Goal: Communication & Community: Participate in discussion

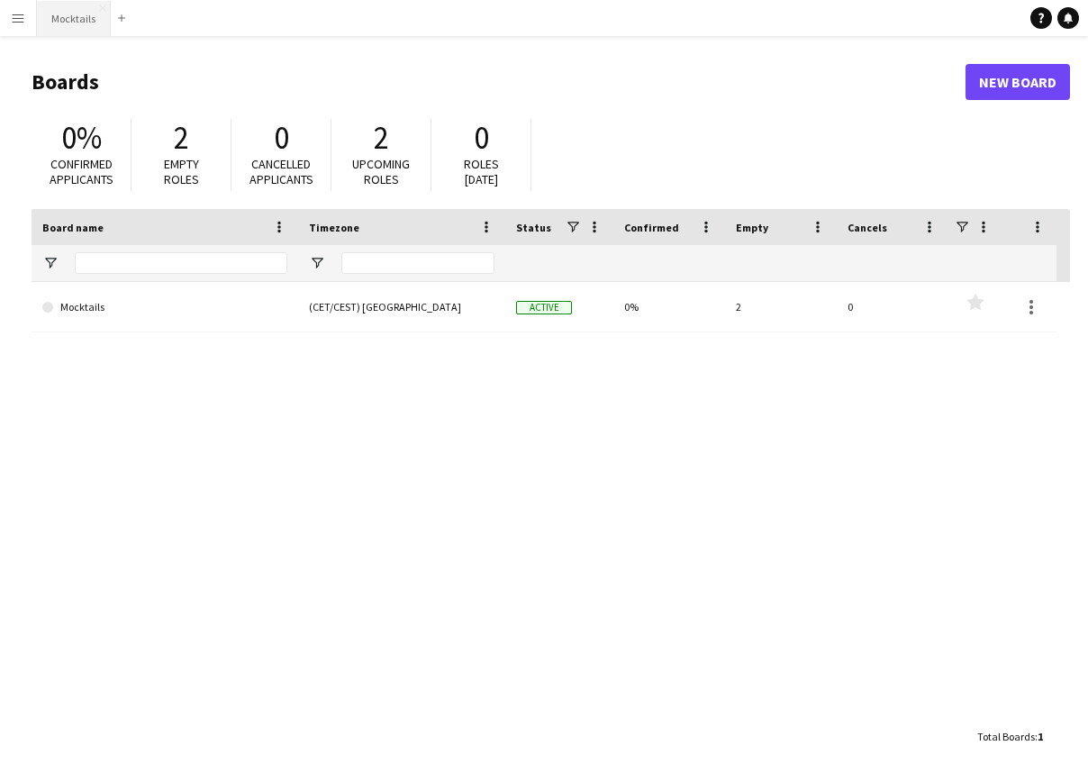
click at [68, 27] on button "Mocktails Close" at bounding box center [74, 18] width 74 height 35
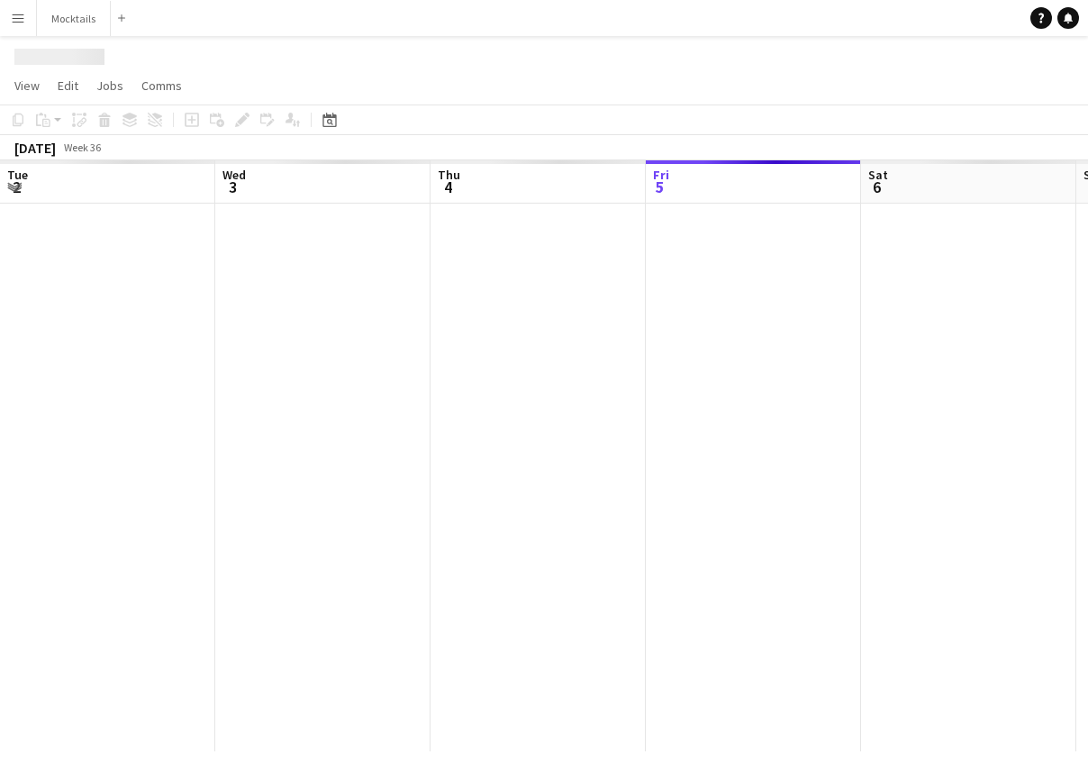
scroll to position [0, 431]
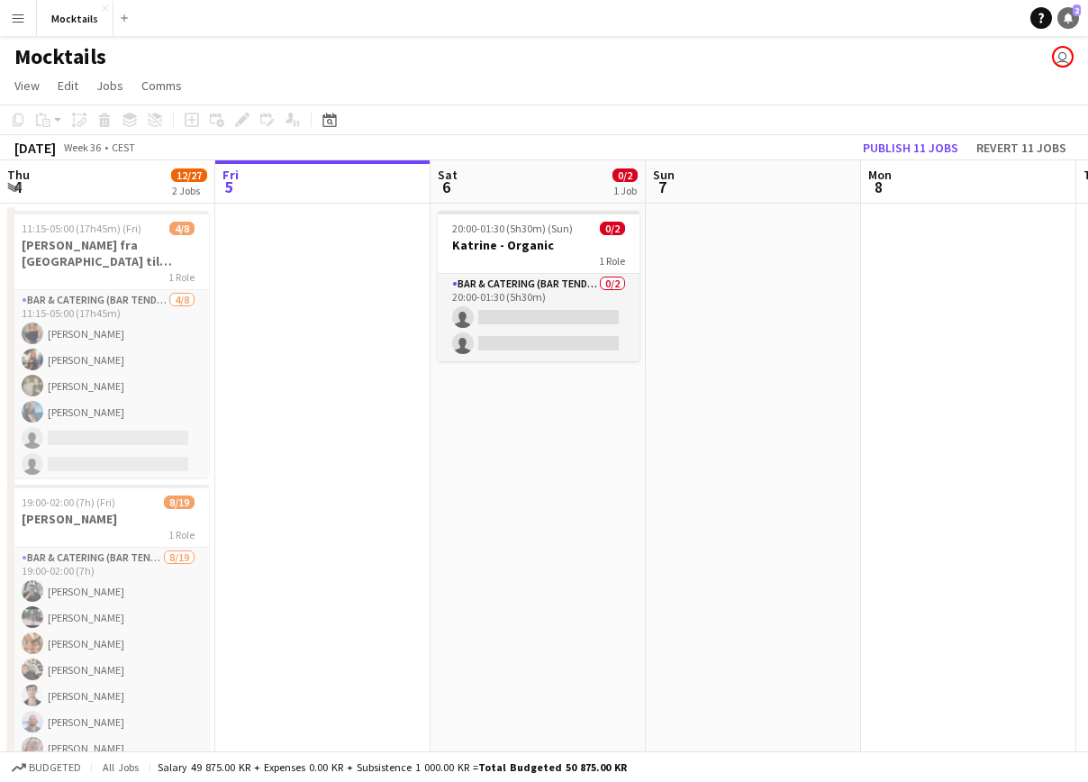
click at [1072, 23] on icon "Notifications" at bounding box center [1068, 18] width 11 height 11
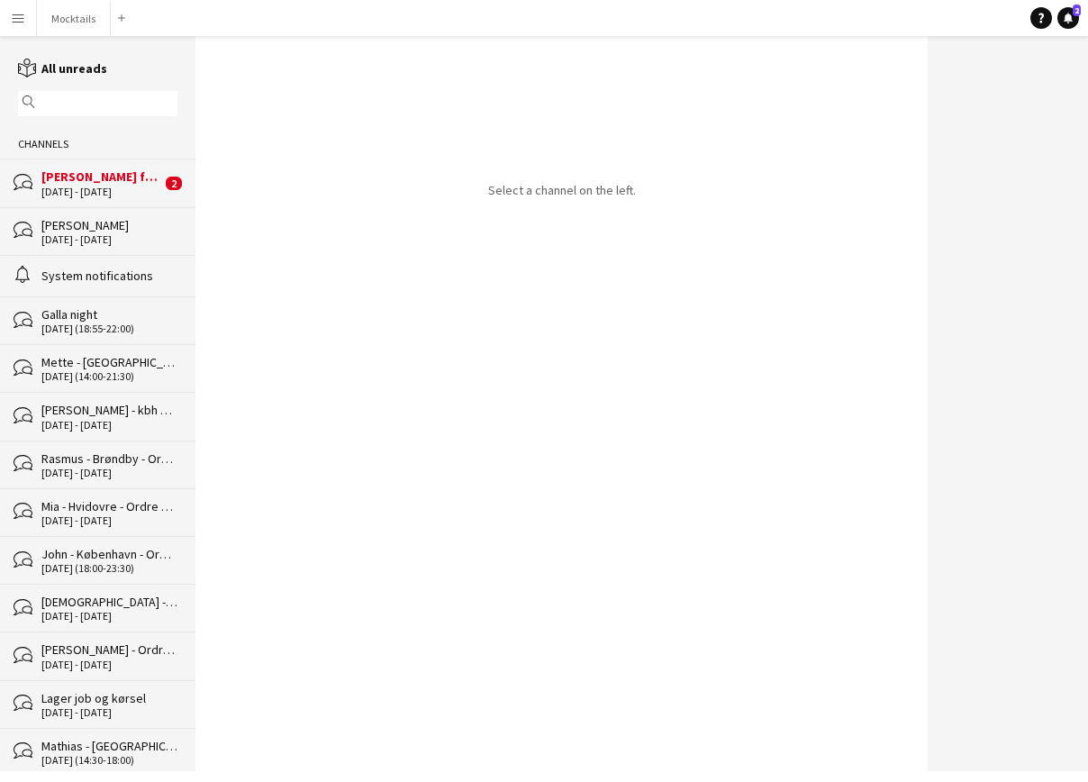
click at [81, 167] on div "bubbles [PERSON_NAME] fra [GEOGRAPHIC_DATA] til [GEOGRAPHIC_DATA] [DATE] - [DAT…" at bounding box center [98, 183] width 196 height 48
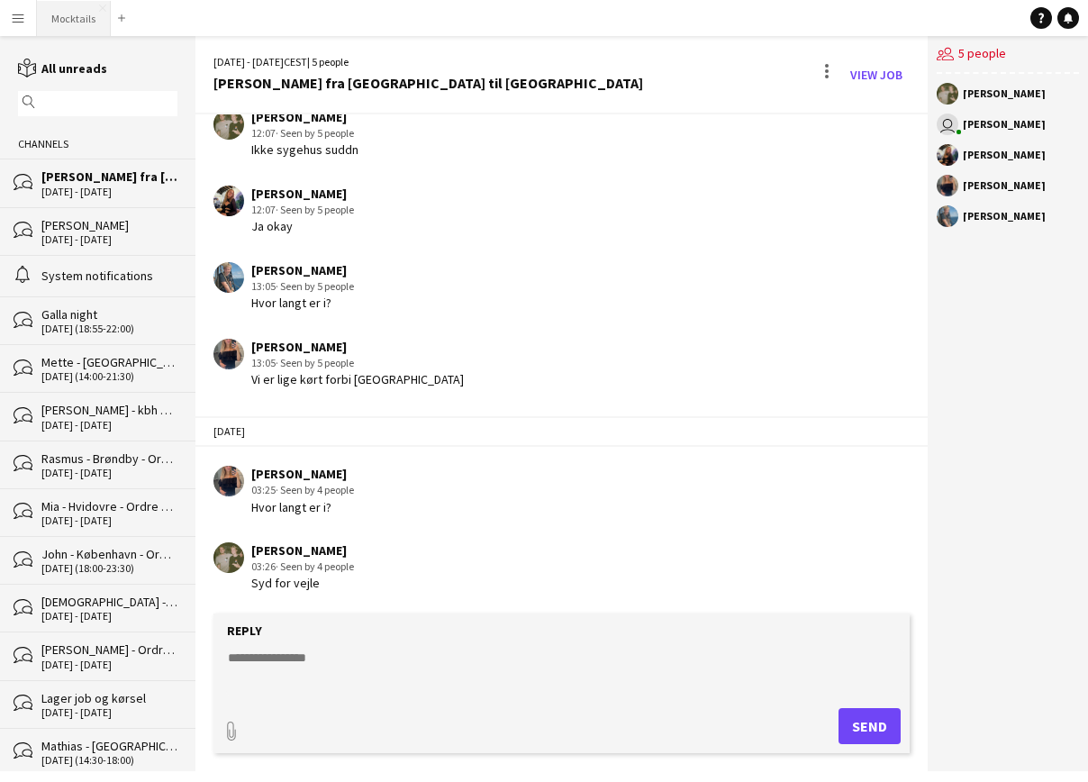
click at [82, 26] on button "Mocktails Close" at bounding box center [74, 18] width 74 height 35
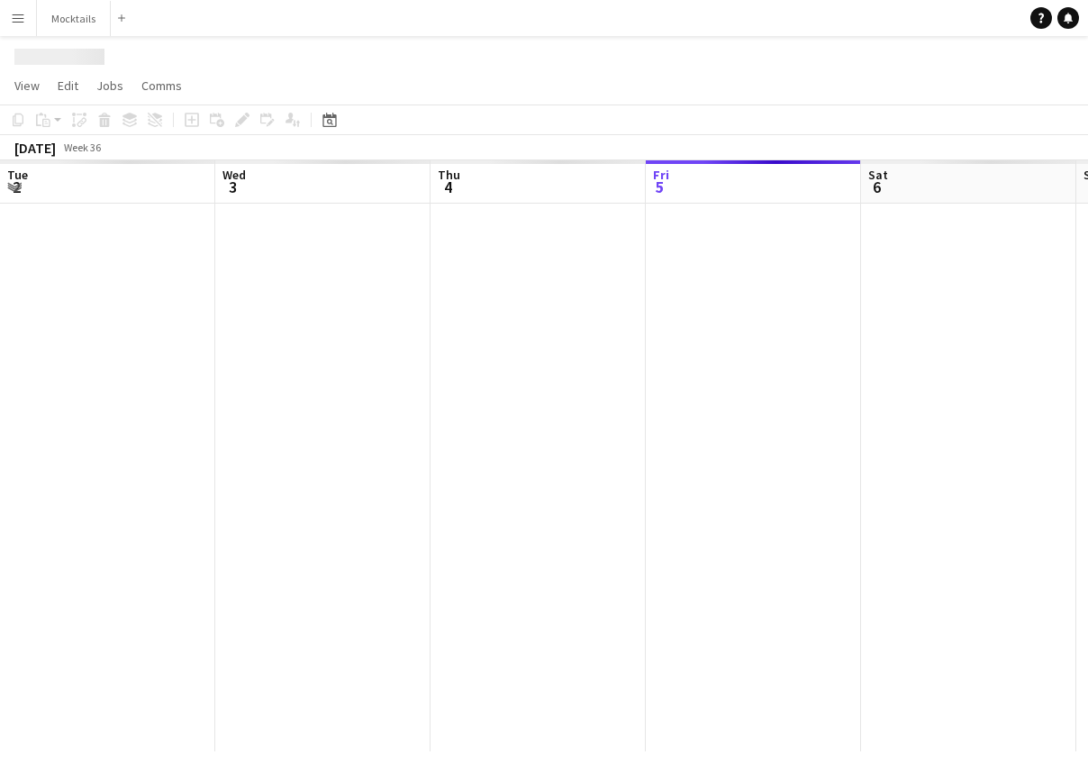
scroll to position [0, 431]
